Goal: Task Accomplishment & Management: Manage account settings

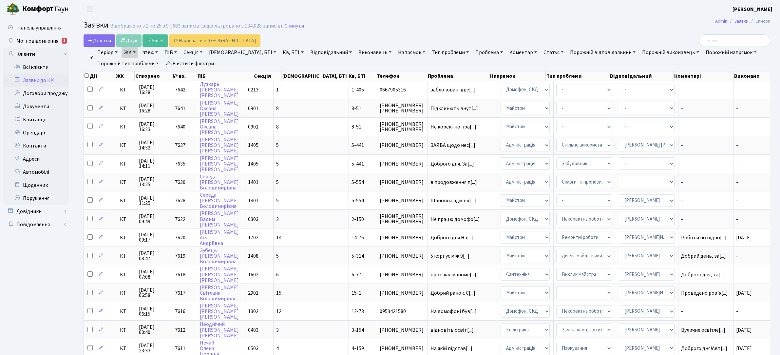
select select "4"
select select "25"
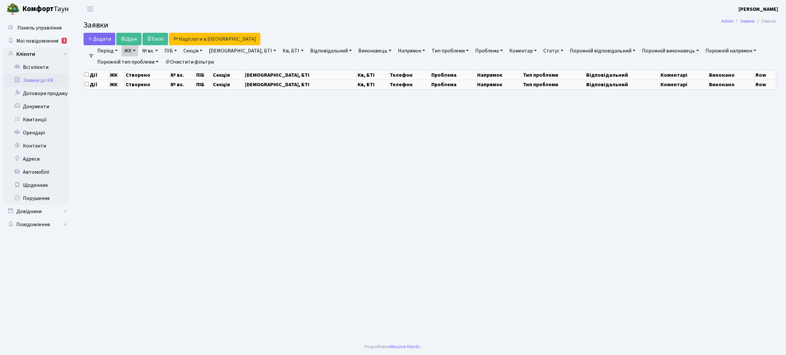
select select "25"
